Goal: Task Accomplishment & Management: Use online tool/utility

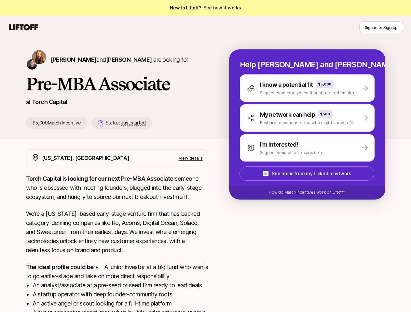
click at [23, 27] on icon at bounding box center [23, 27] width 31 height 9
click at [381, 27] on button "Sign in or Sign up" at bounding box center [381, 27] width 44 height 12
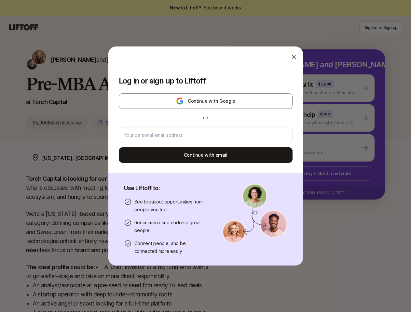
click at [59, 60] on div "Log in or sign up to Liftoff Continue with Google or Continue with email Use Li…" at bounding box center [205, 156] width 411 height 220
click at [113, 60] on div at bounding box center [205, 57] width 195 height 20
click at [115, 123] on div "Log in or sign up to Liftoff Continue with Google or Continue with email" at bounding box center [205, 119] width 195 height 107
click at [315, 88] on div "Log in or sign up to Liftoff Continue with Google or Continue with email Use Li…" at bounding box center [205, 156] width 411 height 220
click at [315, 118] on div "Log in or sign up to Liftoff Continue with Google or Continue with email Use Li…" at bounding box center [205, 156] width 411 height 220
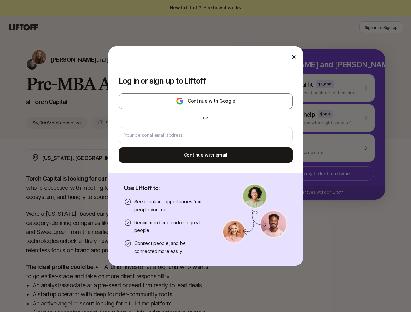
click at [315, 148] on div "Log in or sign up to Liftoff Continue with Google or Continue with email Use Li…" at bounding box center [205, 156] width 411 height 220
click at [315, 174] on div "Log in or sign up to Liftoff Continue with Google or Continue with email Use Li…" at bounding box center [205, 156] width 411 height 220
click at [315, 193] on div "Log in or sign up to Liftoff Continue with Google or Continue with email Use Li…" at bounding box center [205, 156] width 411 height 220
